Goal: Transaction & Acquisition: Book appointment/travel/reservation

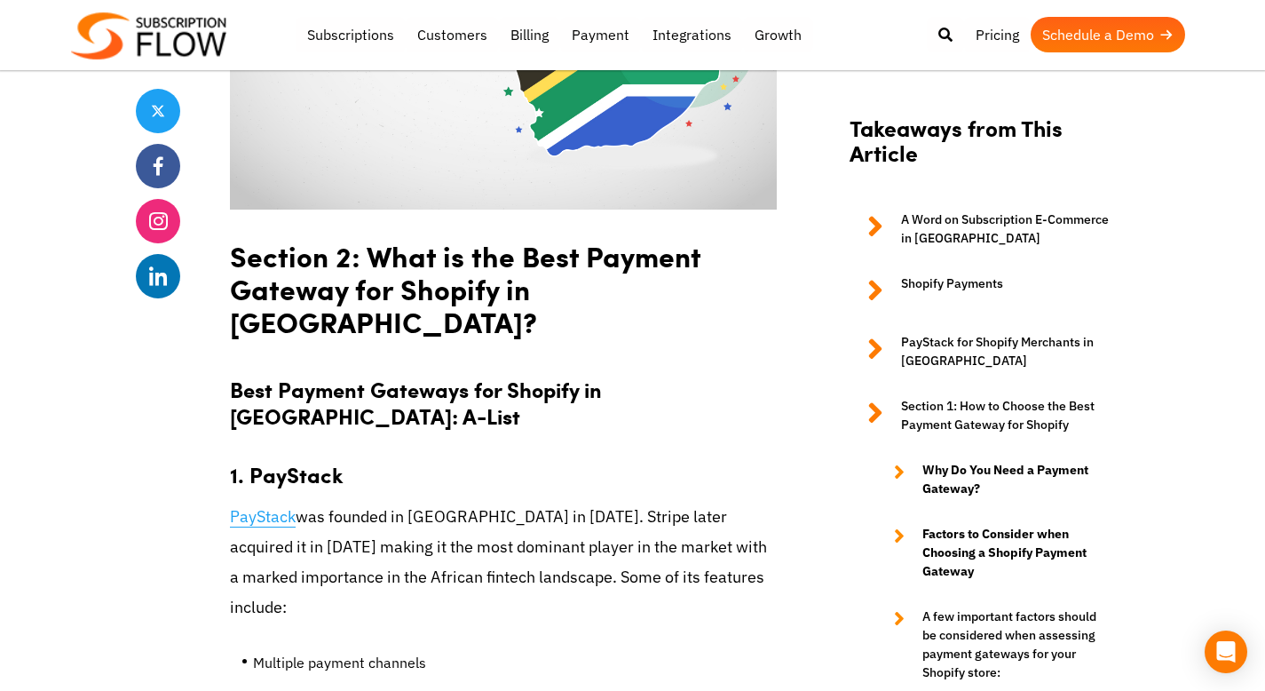
click at [285, 506] on link "PayStack" at bounding box center [263, 516] width 66 height 21
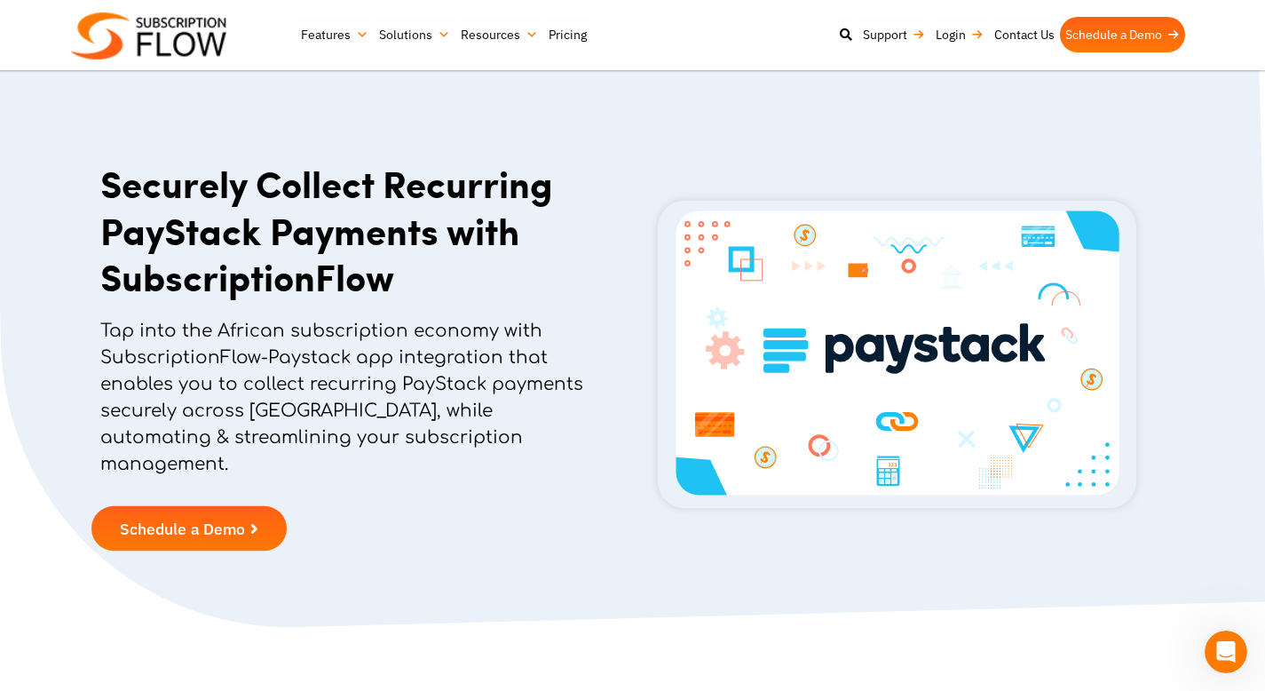
click at [242, 520] on span "Schedule a Demo" at bounding box center [182, 528] width 125 height 16
